Goal: Task Accomplishment & Management: Use online tool/utility

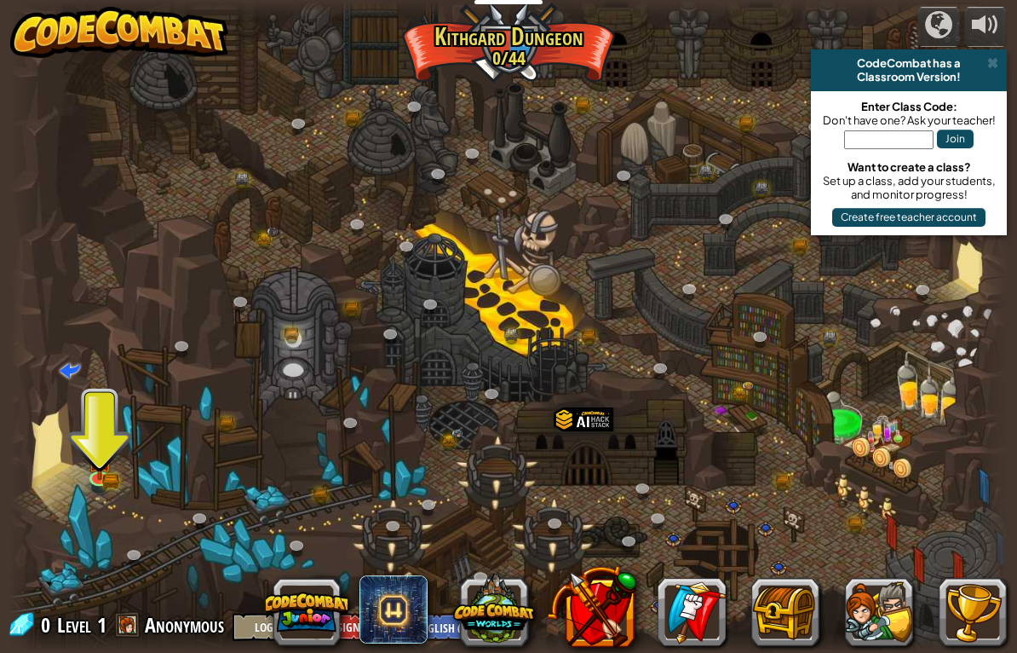
click at [108, 464] on img at bounding box center [100, 460] width 26 height 42
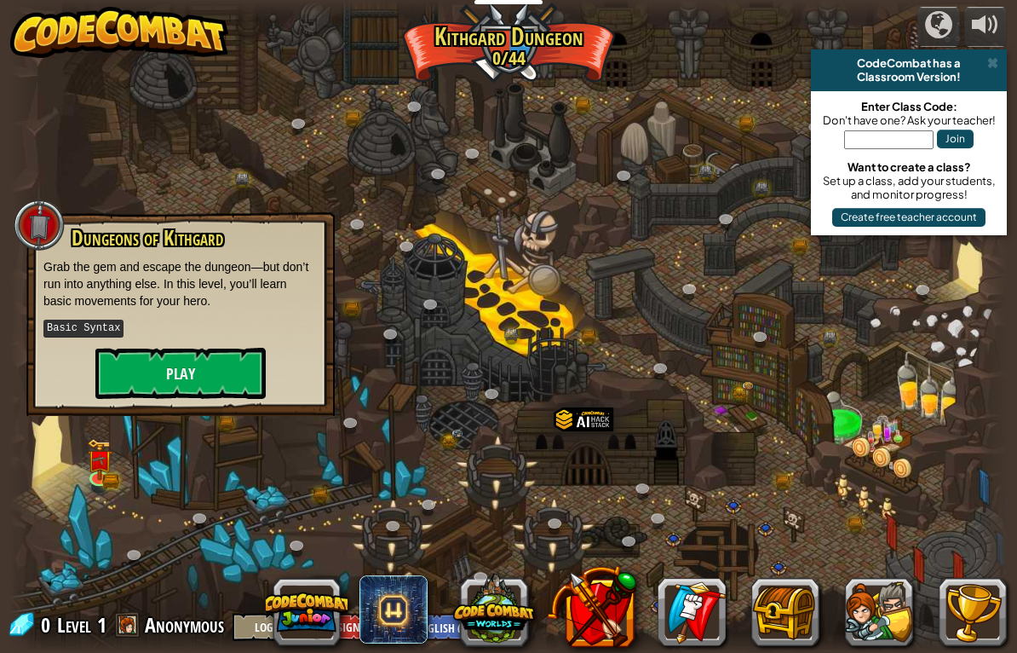
click at [225, 374] on button "Play" at bounding box center [180, 373] width 170 height 51
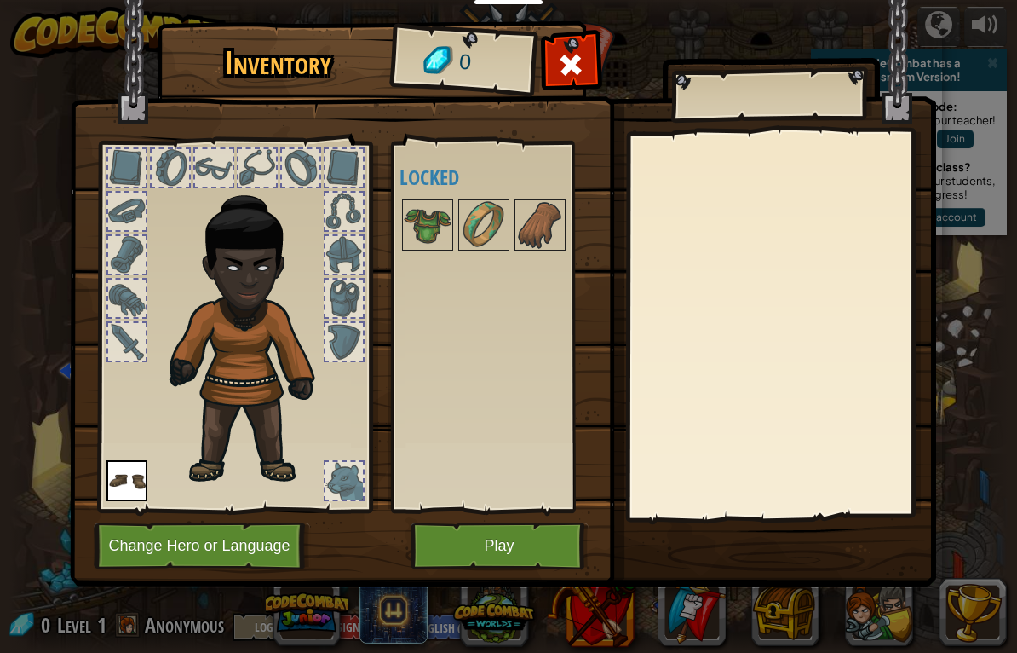
click at [279, 371] on img at bounding box center [253, 331] width 183 height 314
click at [106, 501] on img at bounding box center [126, 480] width 41 height 41
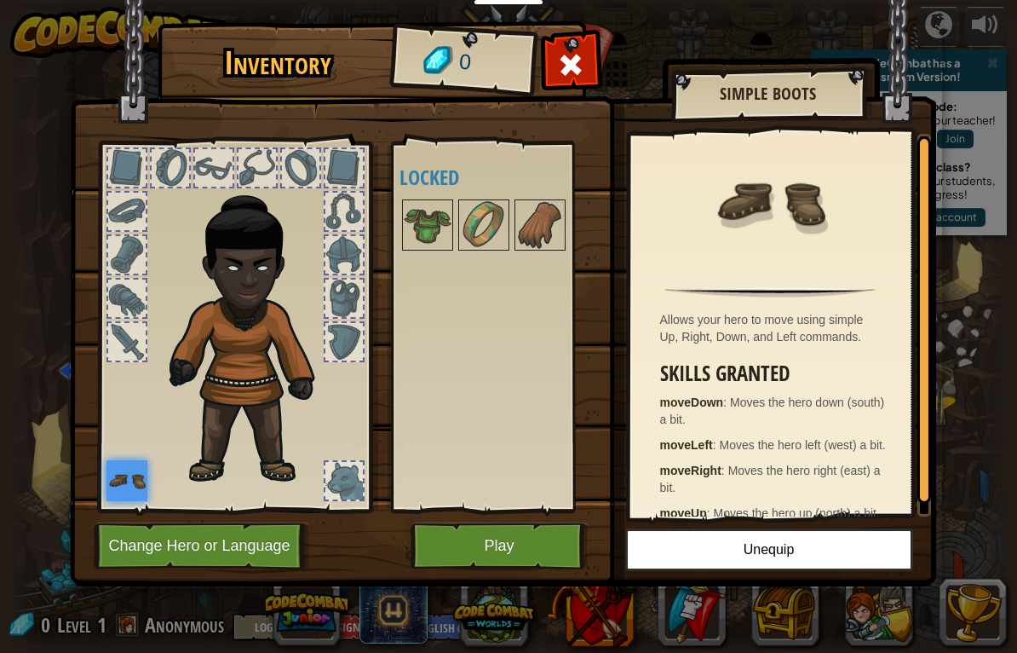
click at [756, 380] on h3 "Skills Granted" at bounding box center [774, 373] width 229 height 23
click at [753, 552] on button "Unequip" at bounding box center [769, 549] width 288 height 43
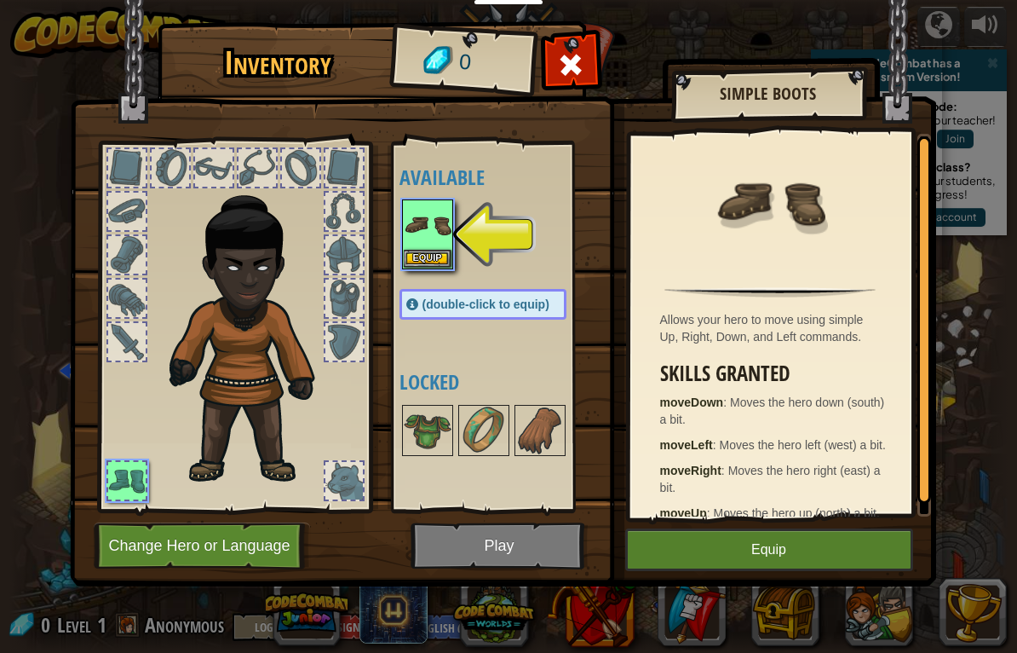
click at [424, 256] on button "Equip" at bounding box center [428, 259] width 48 height 18
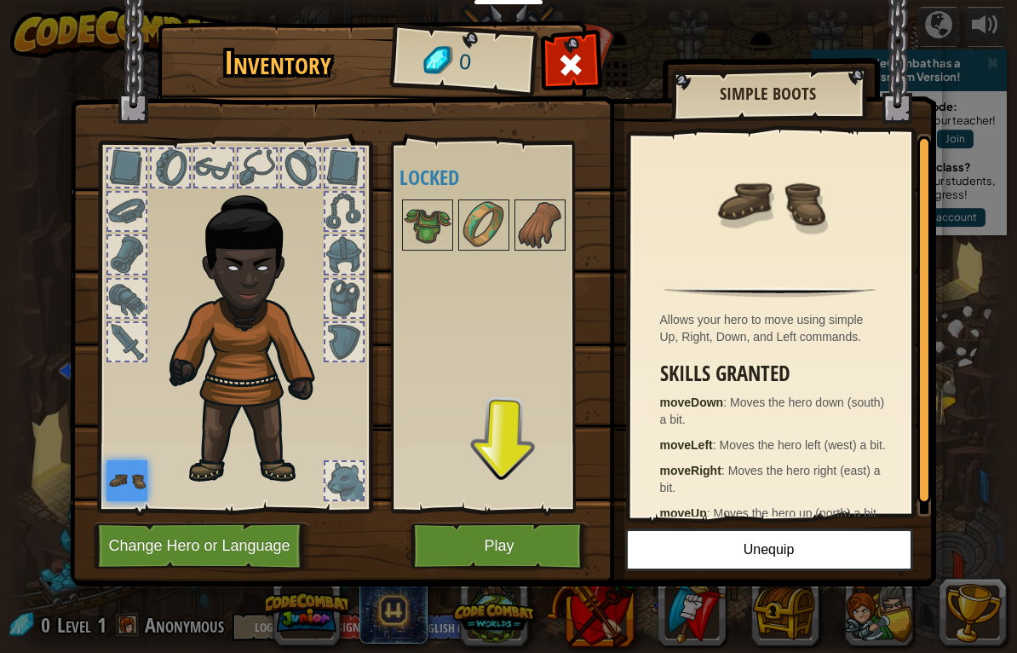
click at [209, 315] on img at bounding box center [253, 331] width 183 height 314
click at [239, 280] on img at bounding box center [253, 331] width 183 height 314
click at [239, 308] on img at bounding box center [253, 331] width 183 height 314
click at [486, 544] on button "Play" at bounding box center [500, 545] width 178 height 47
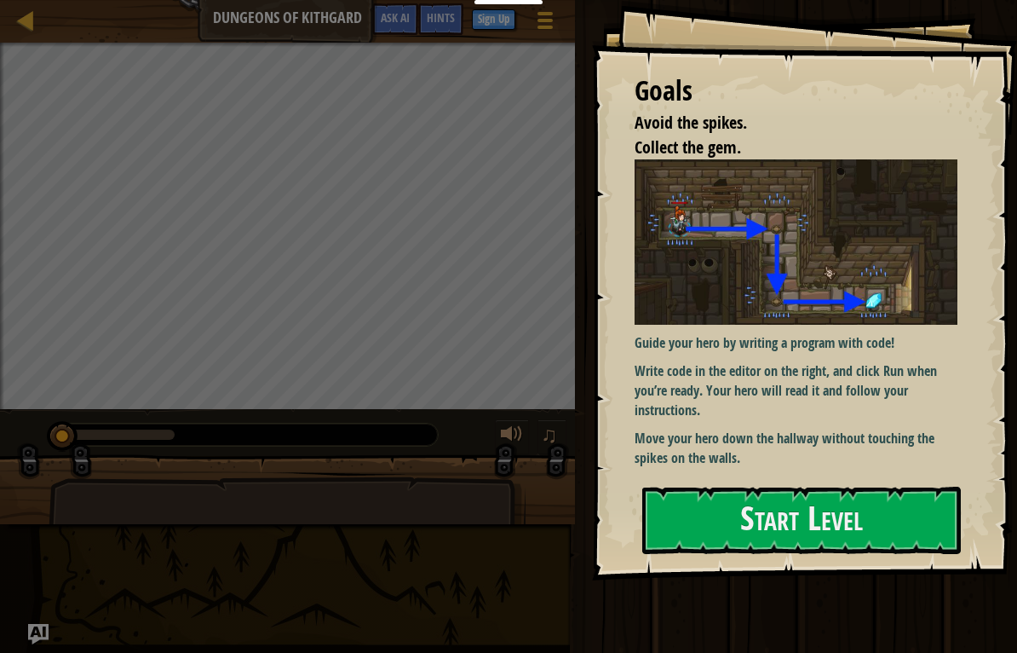
click at [892, 514] on button "Start Level" at bounding box center [801, 519] width 319 height 67
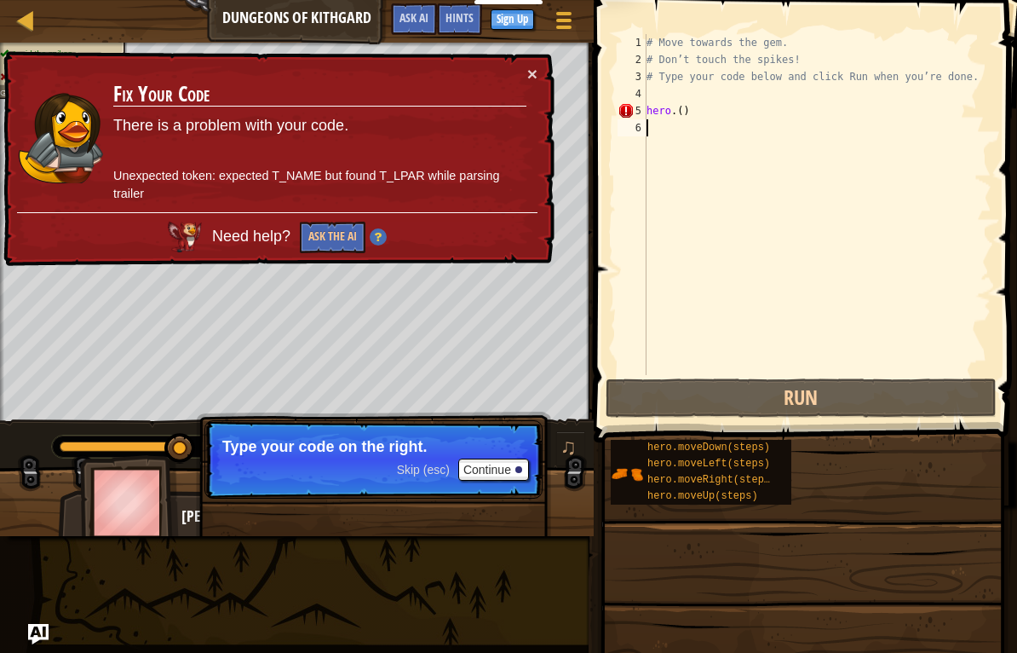
click at [515, 467] on button "Continue" at bounding box center [493, 469] width 71 height 22
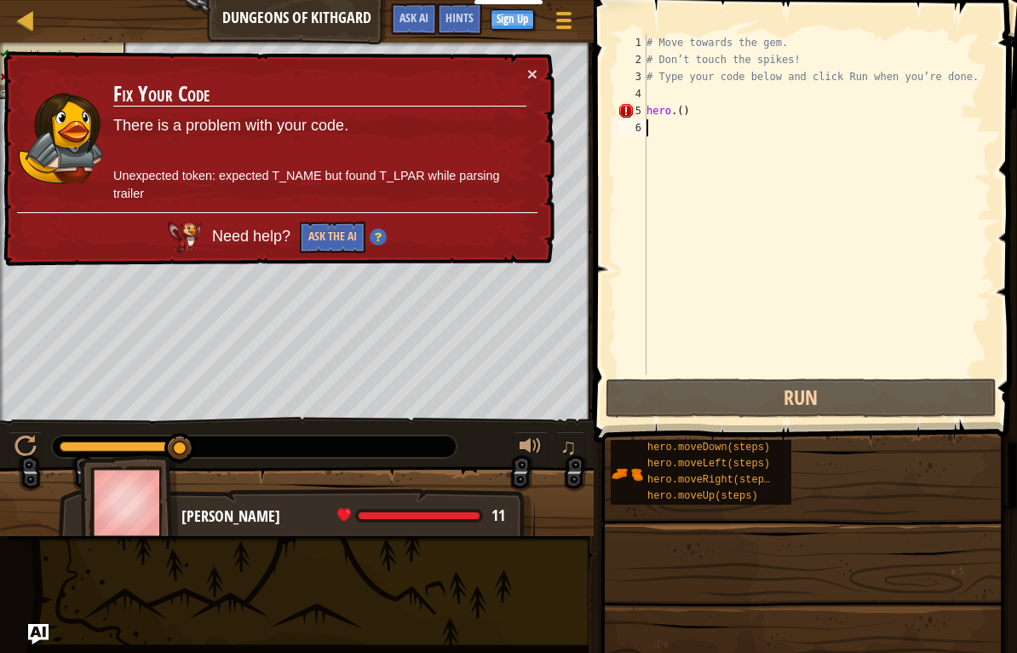
click at [535, 457] on div at bounding box center [531, 446] width 22 height 22
click at [541, 476] on div at bounding box center [297, 508] width 594 height 85
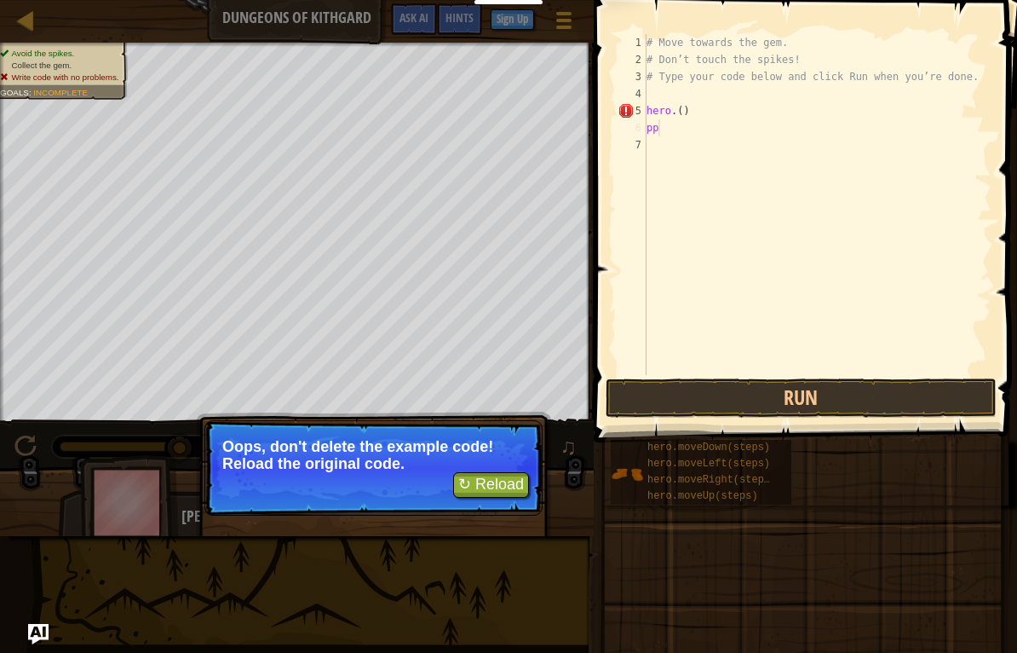
click at [736, 393] on button "Run" at bounding box center [801, 397] width 391 height 39
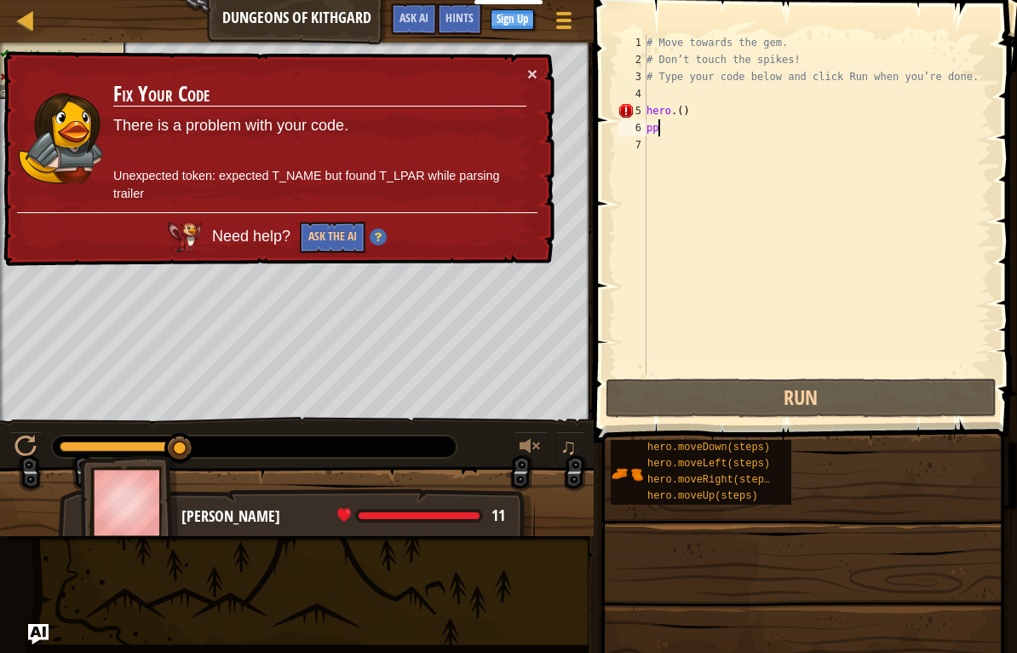
type textarea "p"
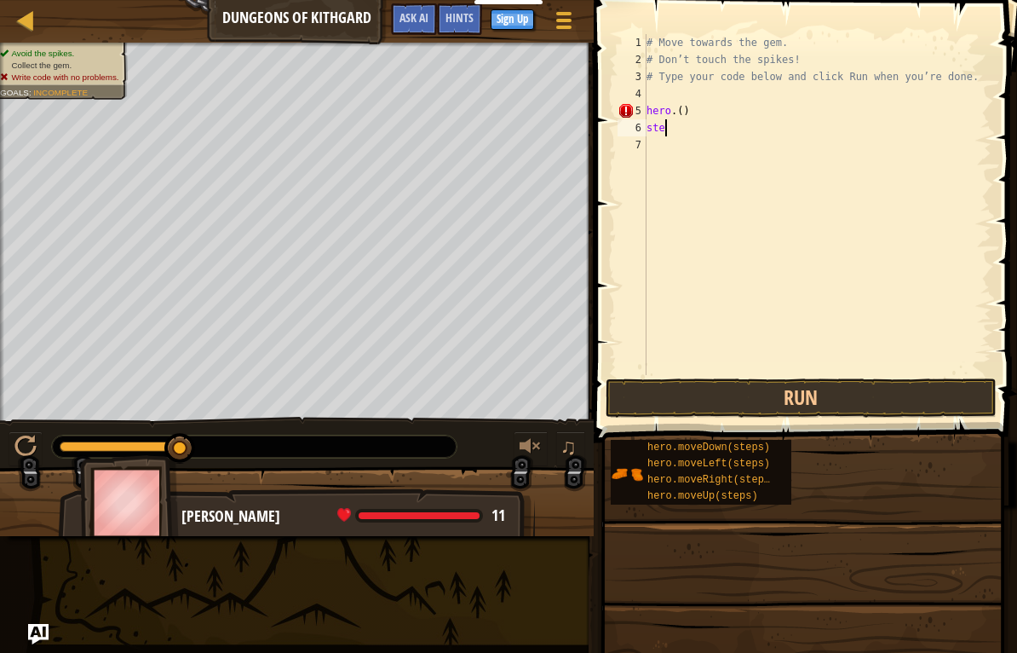
type textarea "s"
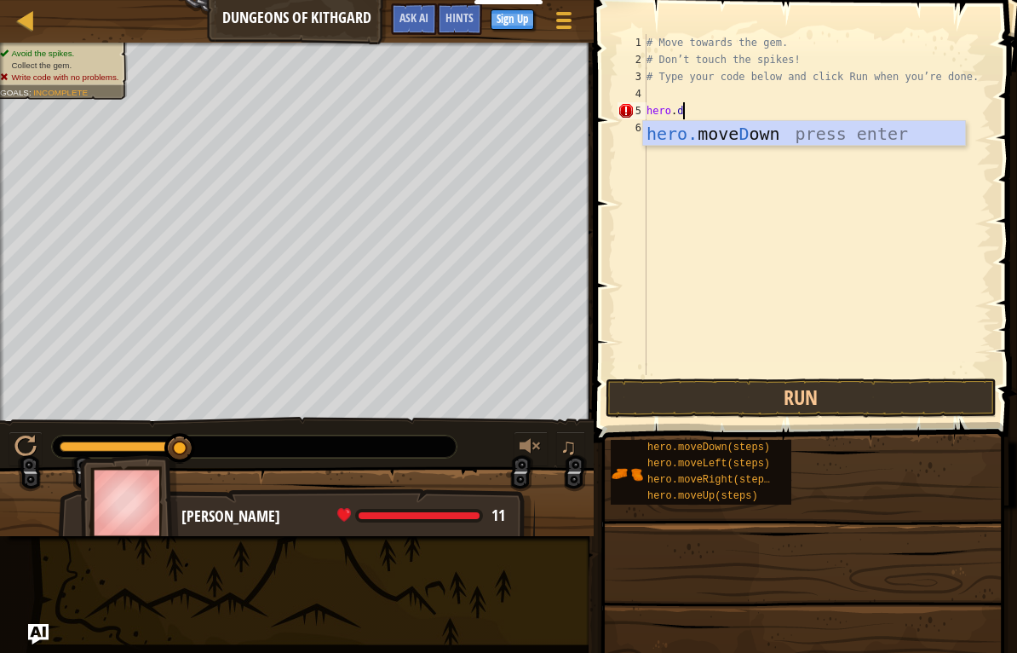
scroll to position [9, 3]
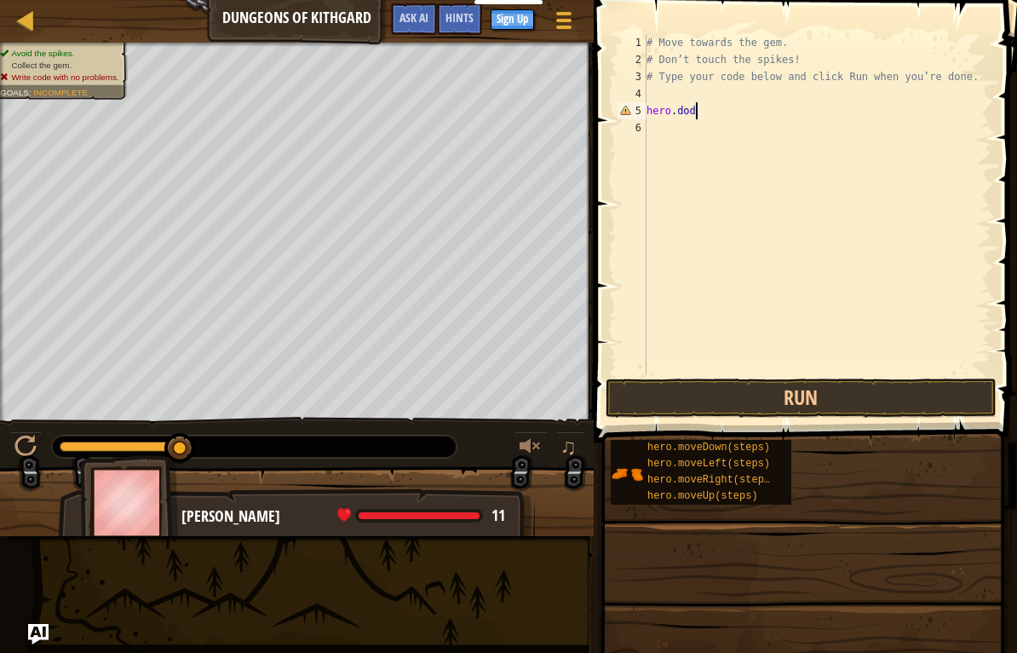
type textarea "hero.dod"
click at [755, 408] on button "Run" at bounding box center [801, 397] width 391 height 39
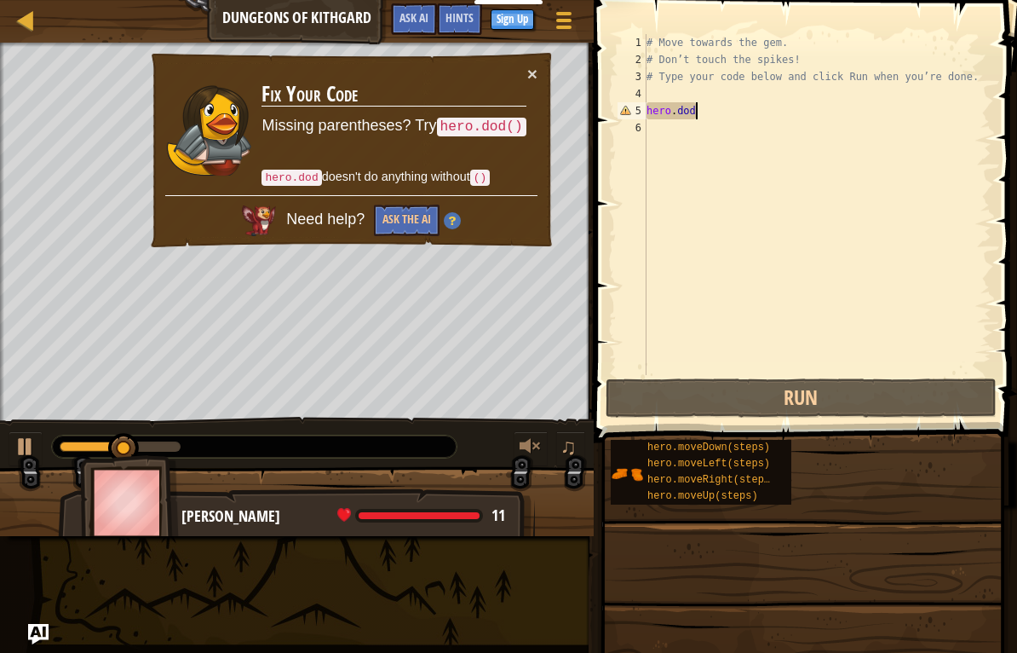
click at [763, 394] on button "Run" at bounding box center [801, 397] width 391 height 39
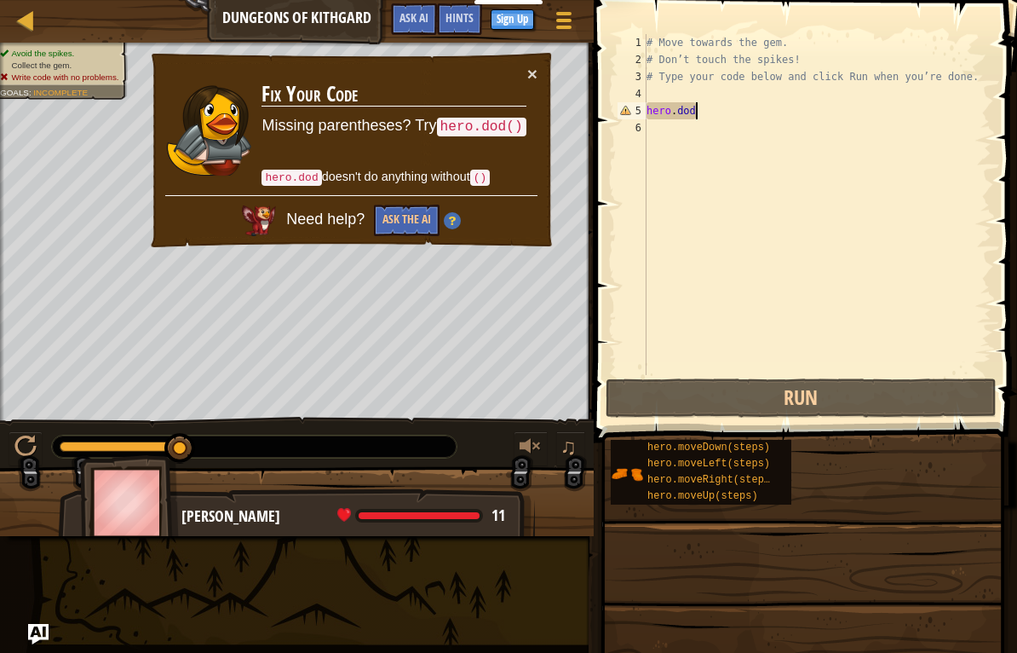
click at [532, 77] on button "×" at bounding box center [532, 74] width 10 height 18
